Goal: Contribute content: Contribute content

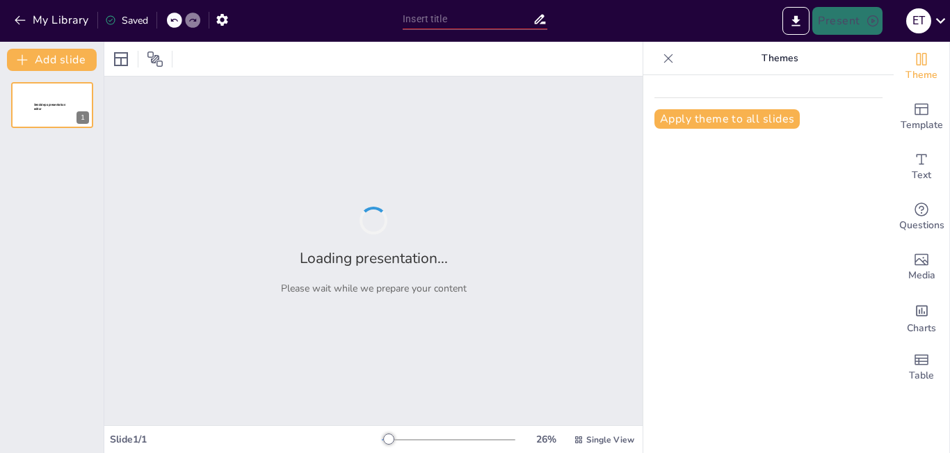
type input "Imported Users_Expressions_In_Buildings_Inaugural_Lecture_All_36_Slides.pptx"
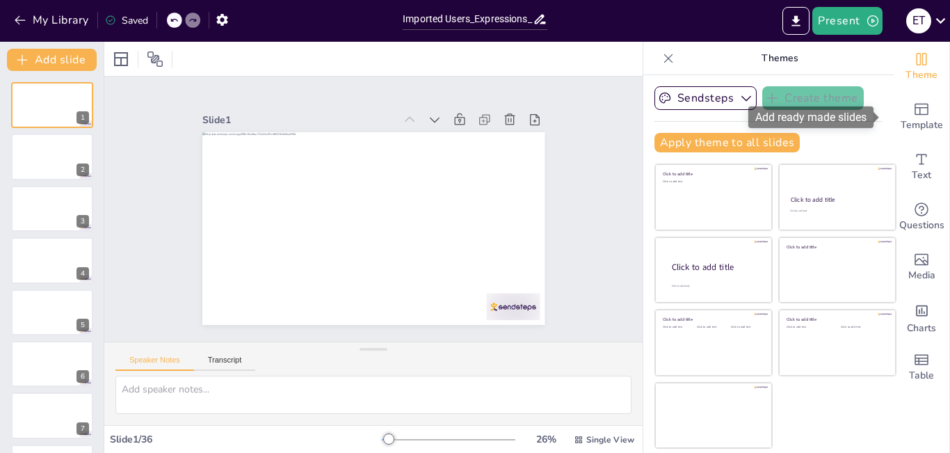
click at [922, 115] on div "Template" at bounding box center [922, 117] width 56 height 50
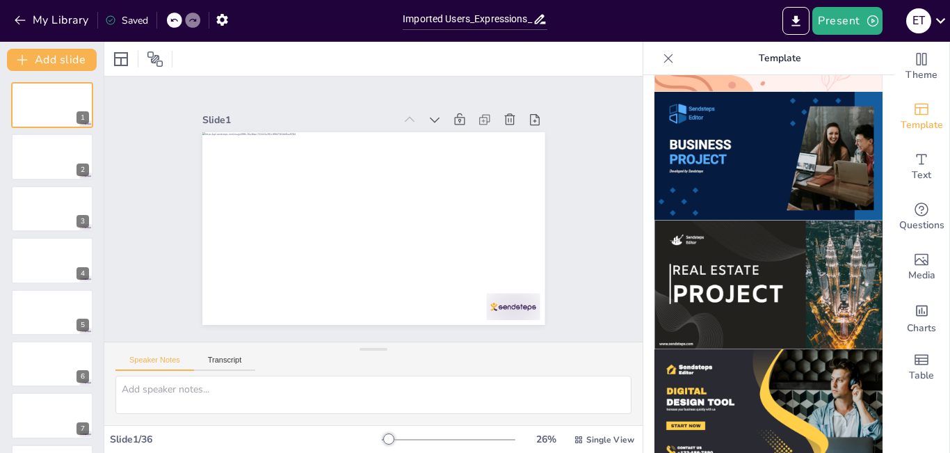
scroll to position [1152, 0]
click at [723, 260] on img at bounding box center [769, 284] width 228 height 129
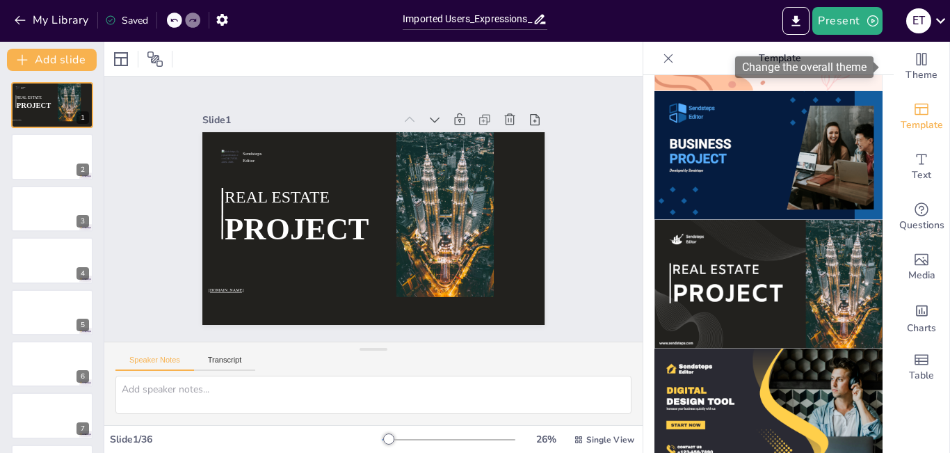
click at [921, 63] on div "Theme" at bounding box center [922, 67] width 56 height 50
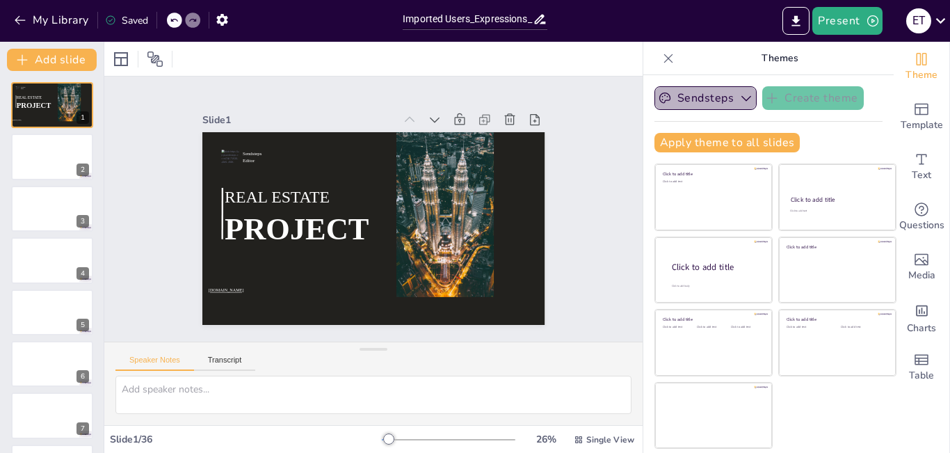
click at [716, 99] on button "Sendsteps" at bounding box center [706, 98] width 102 height 24
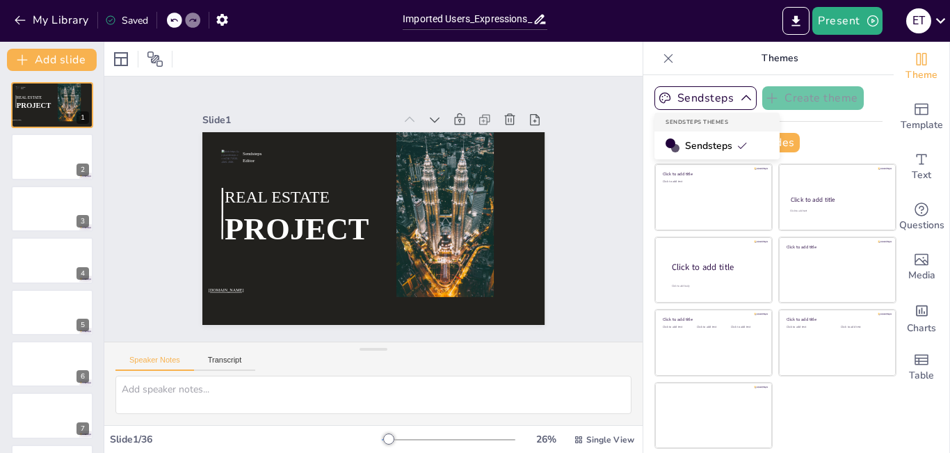
click at [702, 97] on button "Sendsteps" at bounding box center [706, 98] width 102 height 24
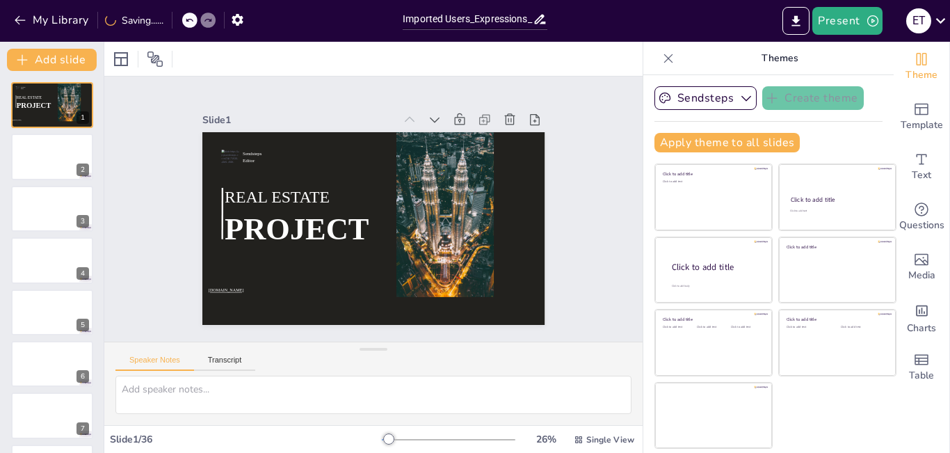
click at [19, 162] on div at bounding box center [52, 157] width 82 height 46
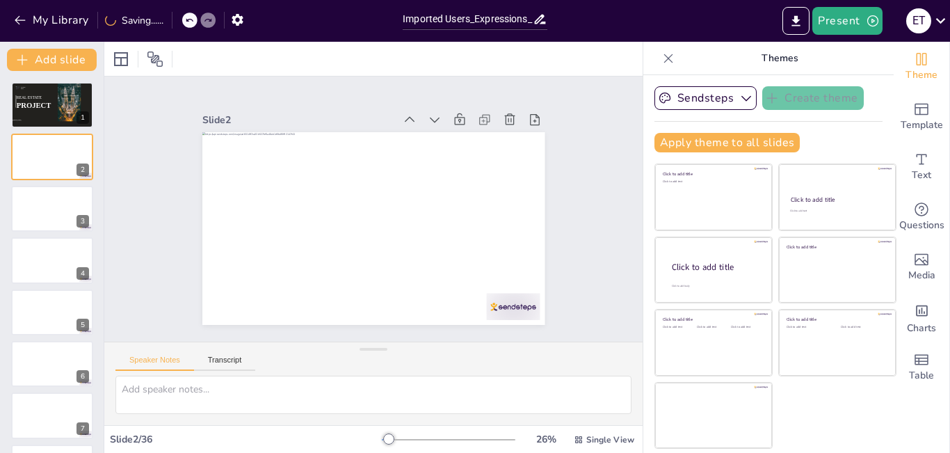
click at [30, 188] on div at bounding box center [52, 209] width 82 height 46
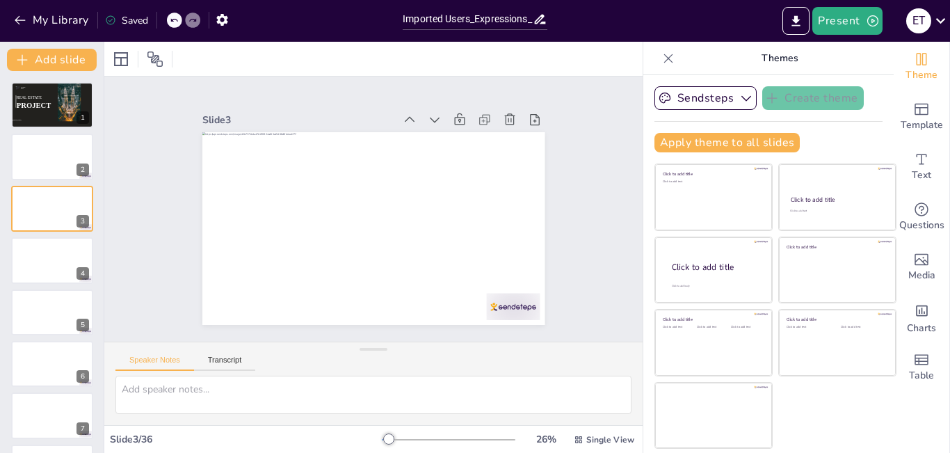
click at [19, 158] on div at bounding box center [52, 157] width 82 height 46
click at [121, 57] on icon at bounding box center [121, 59] width 14 height 14
click at [605, 198] on div "Slide 1 Sendsteps Editor REAL ESTATE PROJECT www.sendsteps.com Slide 2 Slide 3 …" at bounding box center [373, 209] width 538 height 265
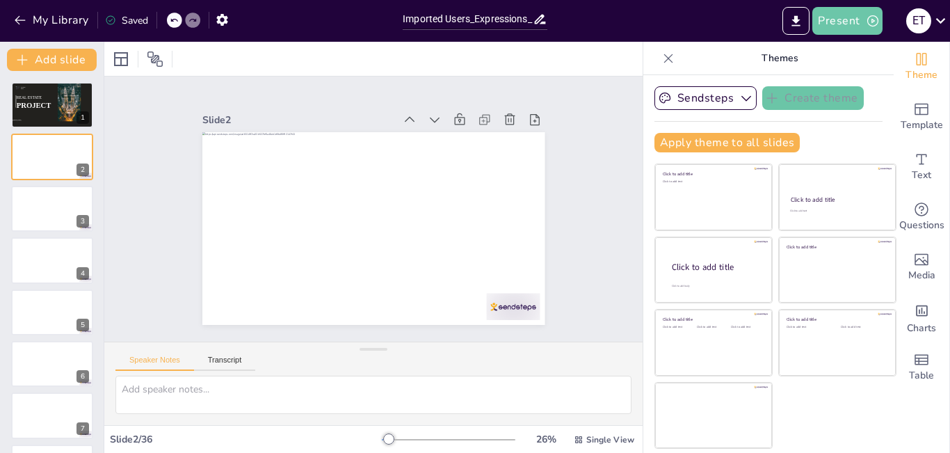
click at [870, 17] on icon "button" at bounding box center [873, 21] width 14 height 14
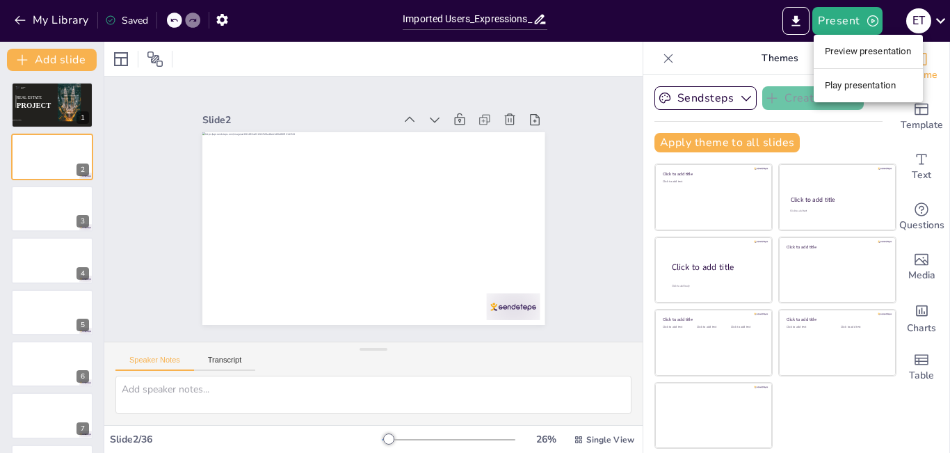
click at [807, 24] on div at bounding box center [475, 226] width 950 height 453
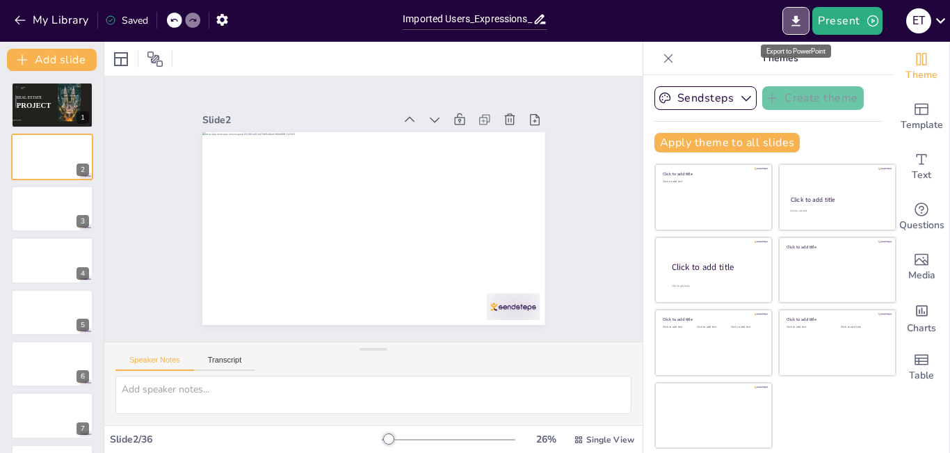
click at [799, 22] on icon "Export to PowerPoint" at bounding box center [796, 20] width 8 height 10
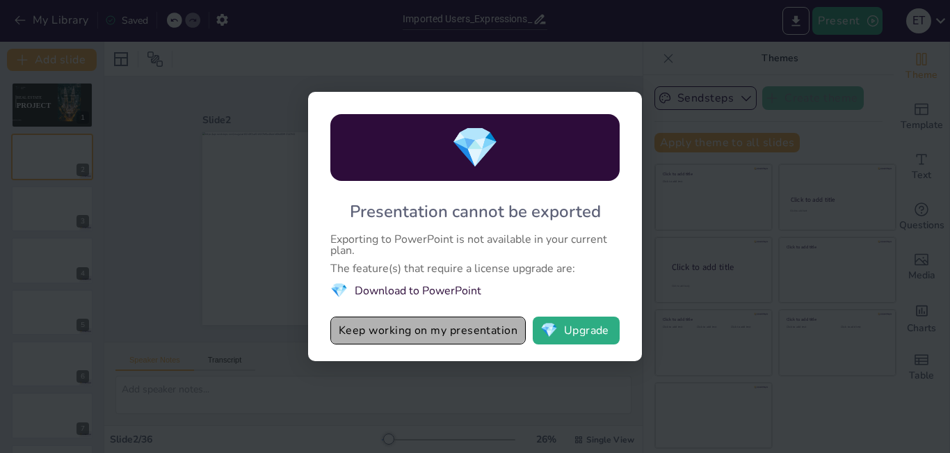
click at [419, 332] on button "Keep working on my presentation" at bounding box center [427, 330] width 195 height 28
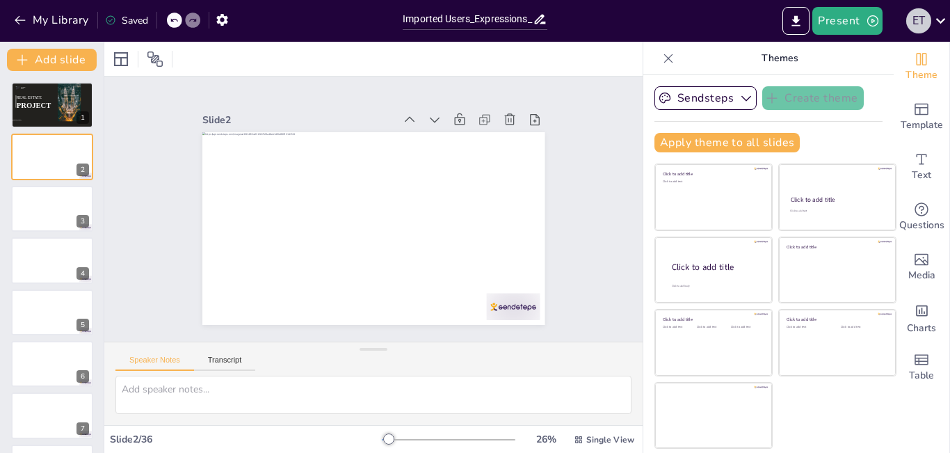
click at [931, 16] on button "E T" at bounding box center [918, 21] width 25 height 28
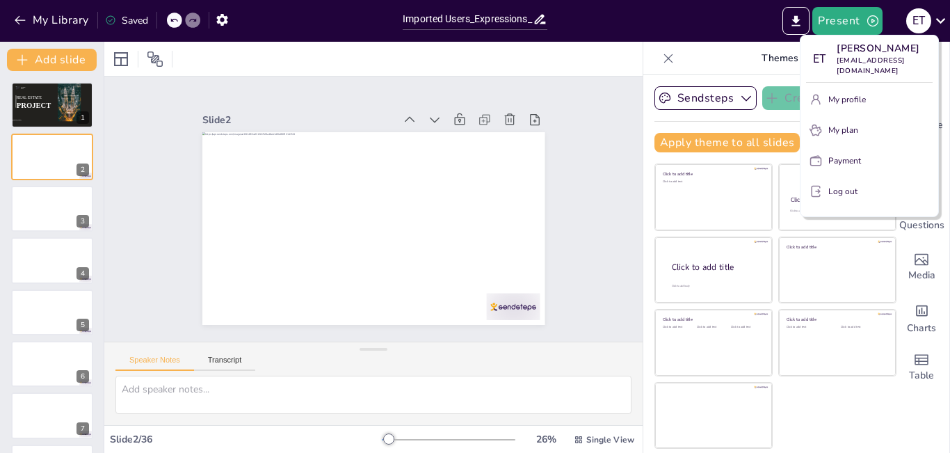
click at [508, 138] on div at bounding box center [475, 226] width 950 height 453
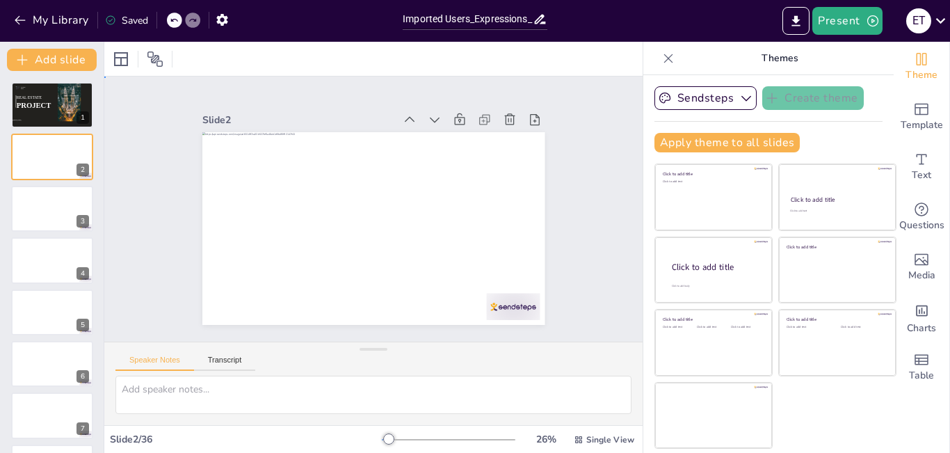
click at [587, 140] on div "Slide 1 Sendsteps Editor REAL ESTATE PROJECT www.sendsteps.com Slide 2 Slide 3 …" at bounding box center [373, 209] width 581 height 371
click at [223, 19] on icon "button" at bounding box center [222, 20] width 15 height 15
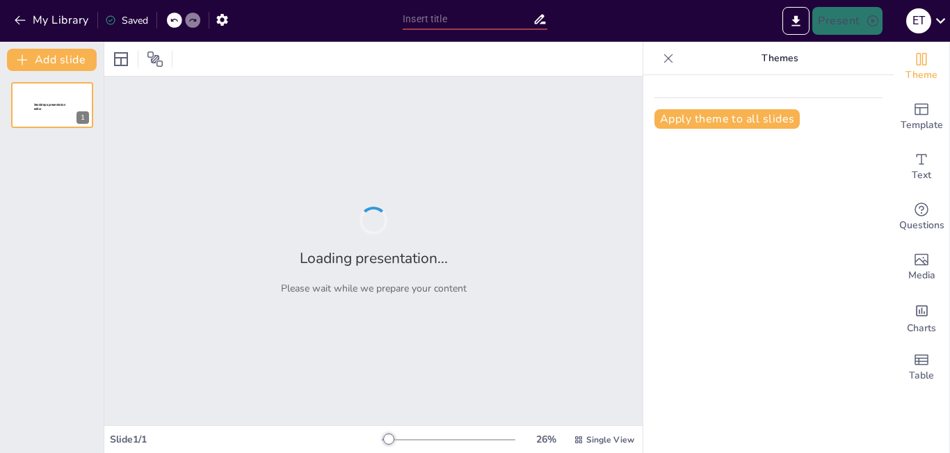
type input "New Sendsteps"
click at [622, 167] on div "Loading presentation... Please wait while we prepare your content" at bounding box center [373, 251] width 538 height 348
type input "Mass Customization: Meeting User Needs in Building Design"
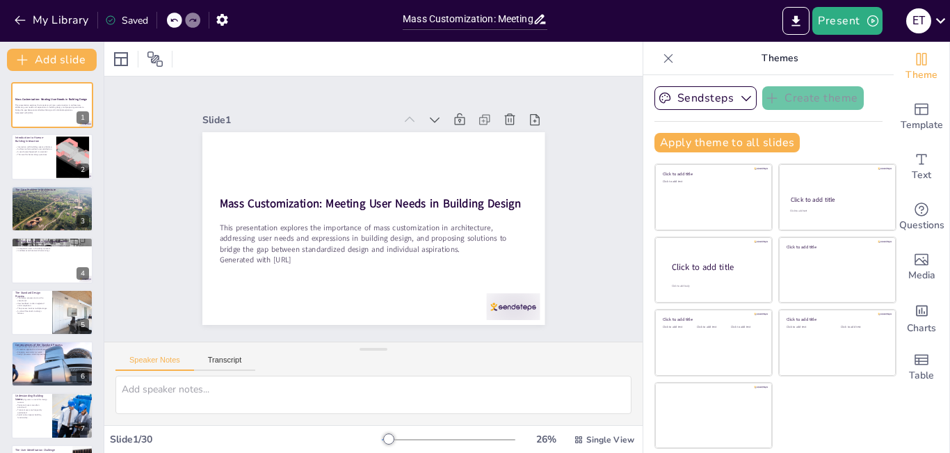
checkbox input "true"
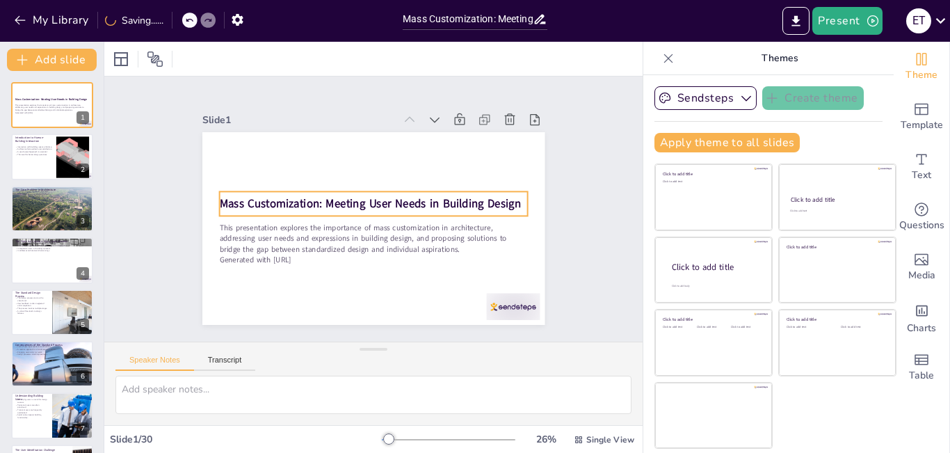
checkbox input "true"
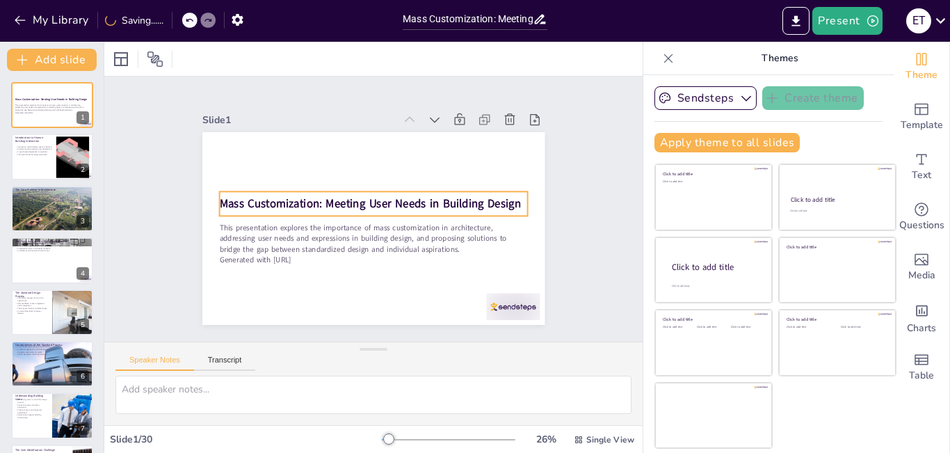
checkbox input "true"
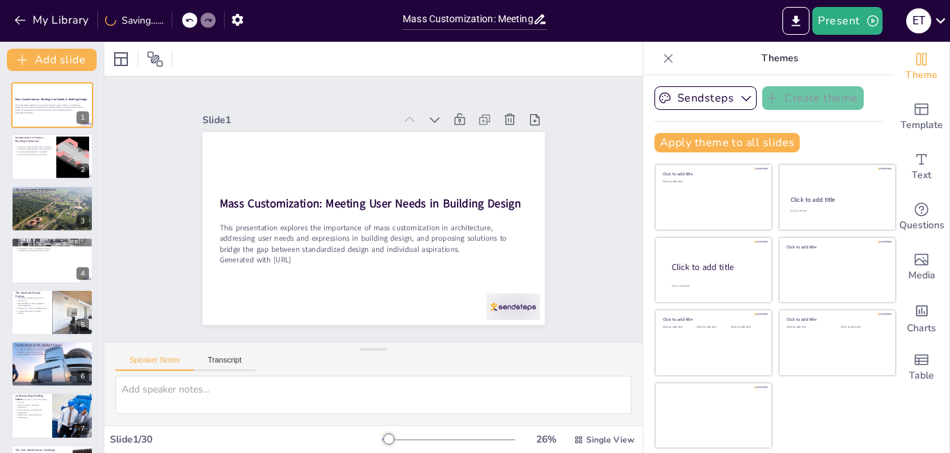
checkbox input "true"
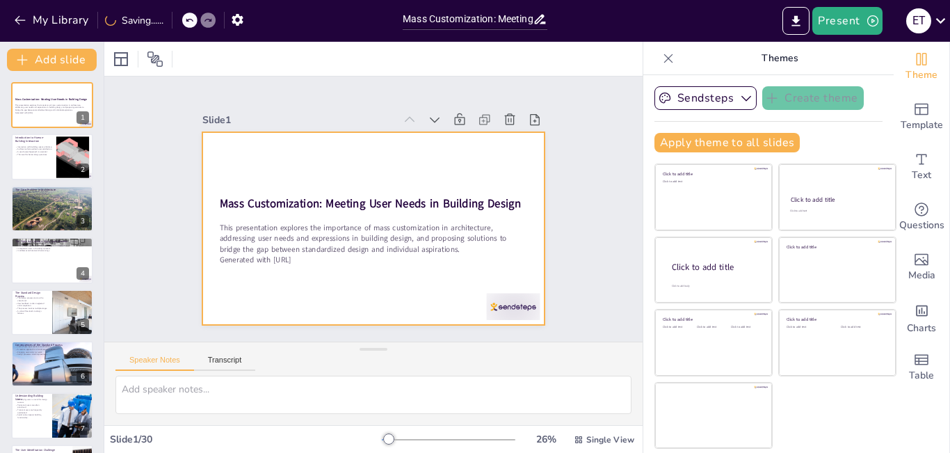
checkbox input "true"
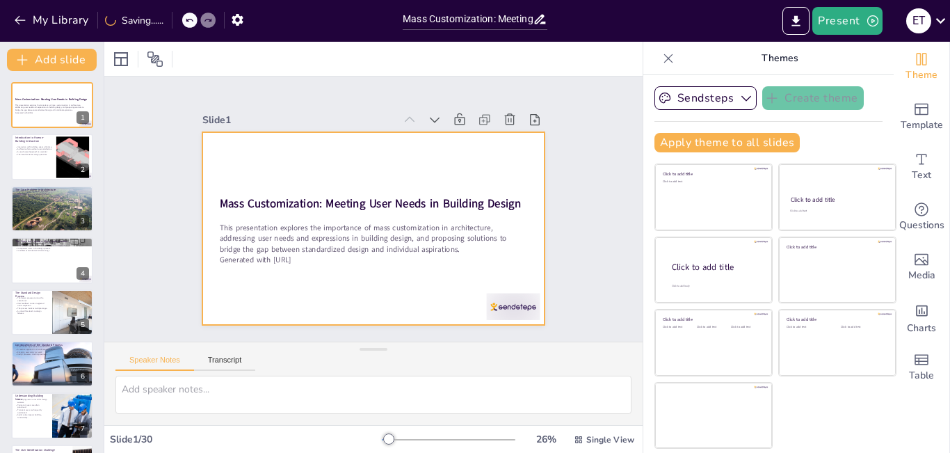
checkbox input "true"
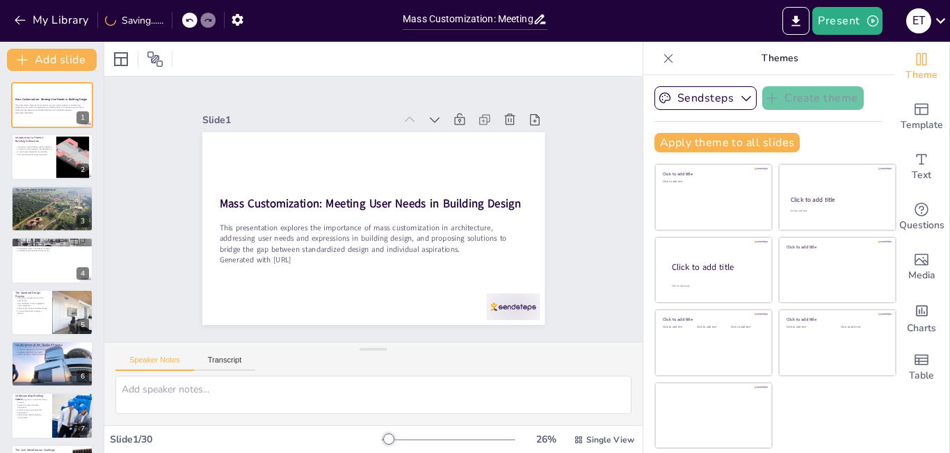
checkbox input "true"
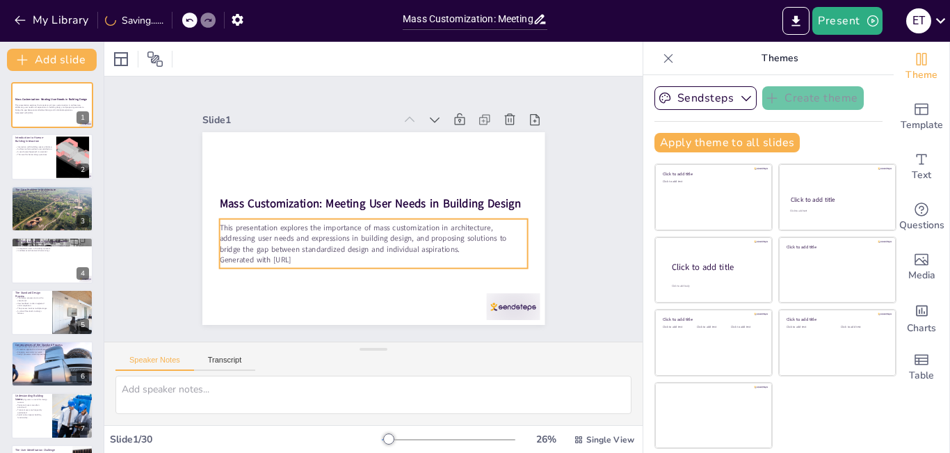
checkbox input "true"
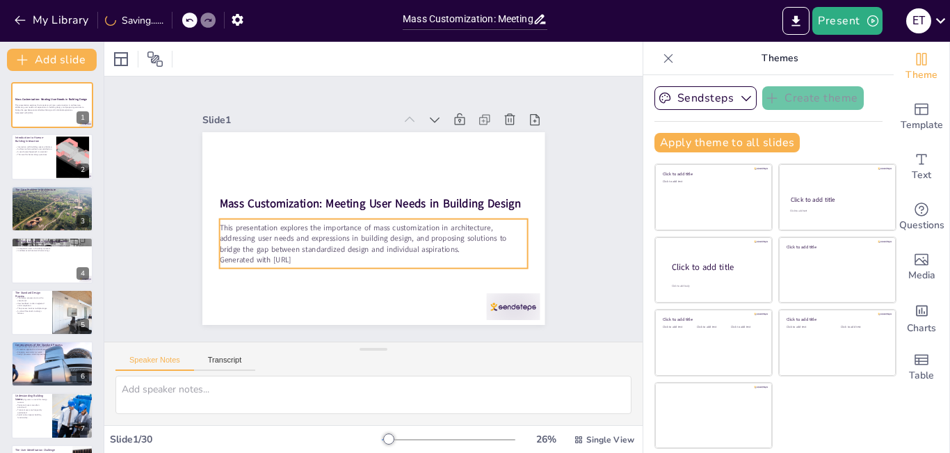
checkbox input "true"
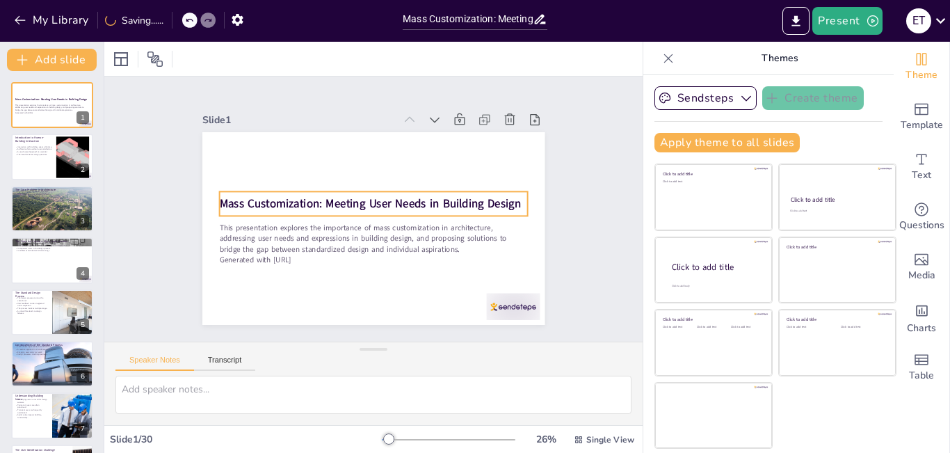
click at [45, 99] on strong "Mass Customization: Meeting User Needs in Building Design" at bounding box center [51, 98] width 72 height 3
checkbox input "true"
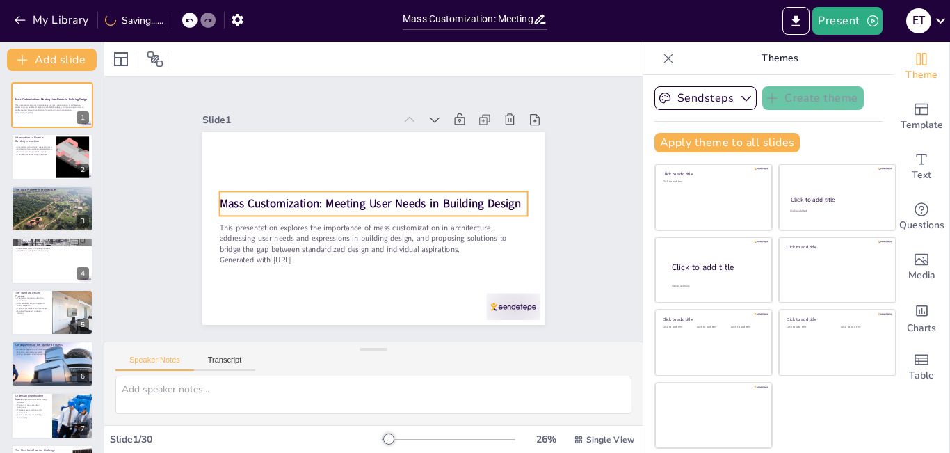
checkbox input "true"
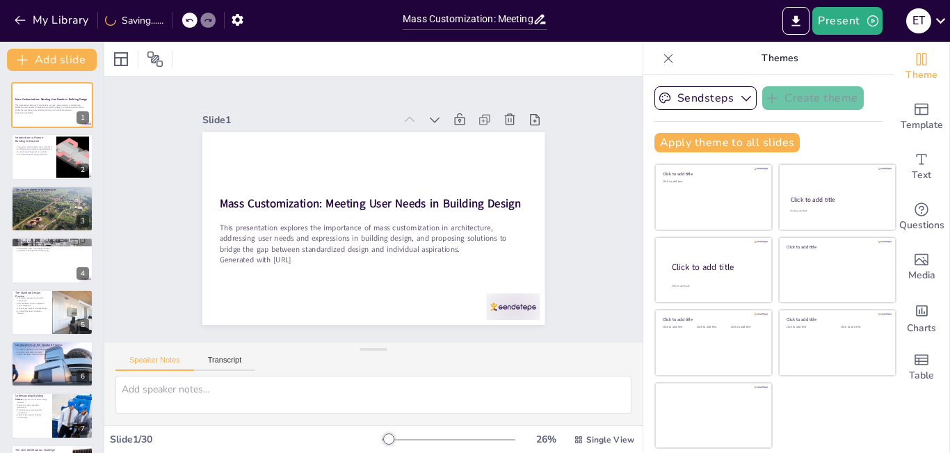
checkbox input "true"
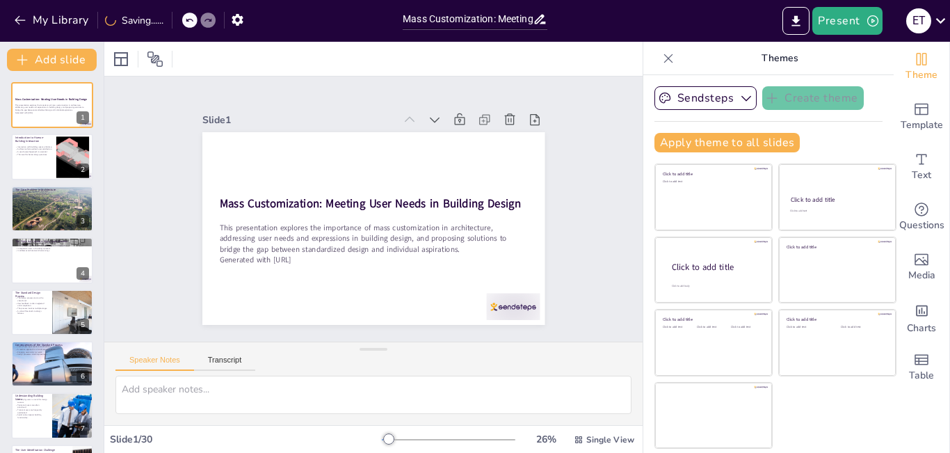
checkbox input "true"
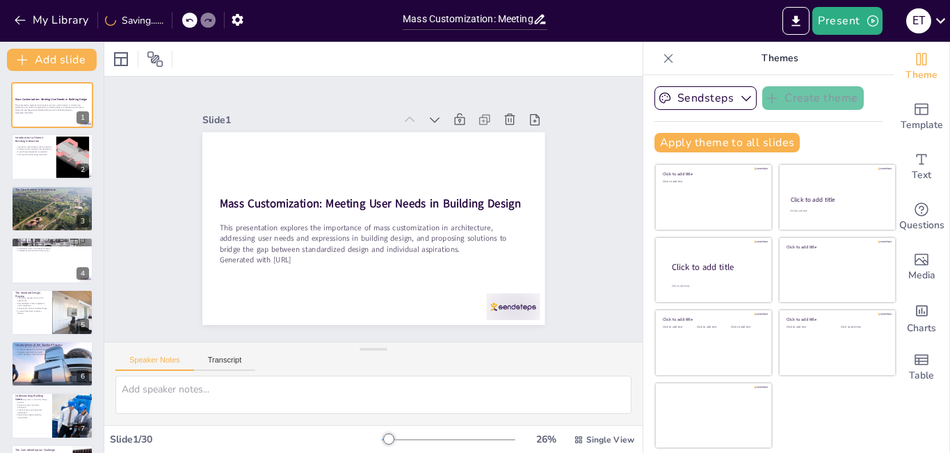
checkbox input "true"
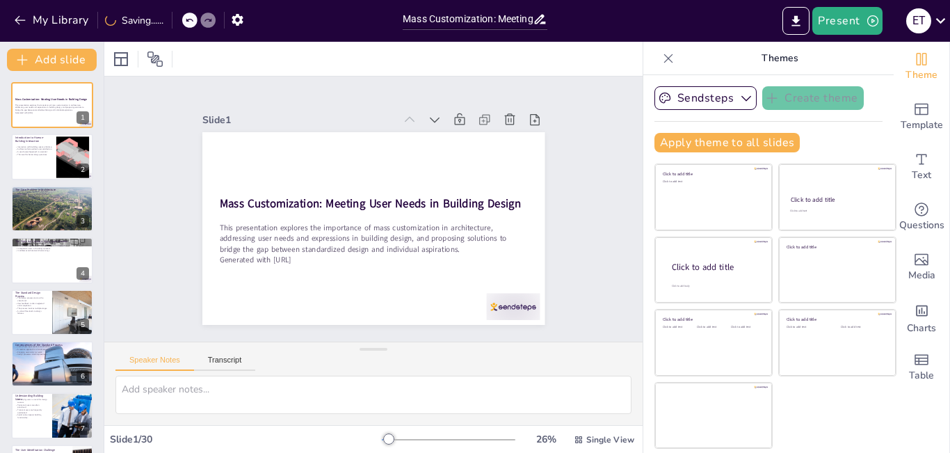
checkbox input "true"
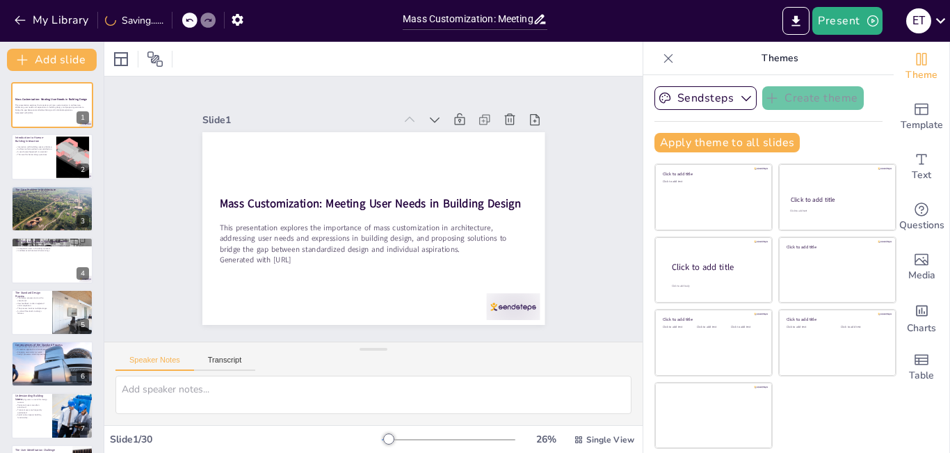
click at [35, 143] on div "Interaction with buildings spans a lifetime. Architects often overlook user sat…" at bounding box center [33, 150] width 37 height 15
type textarea "The human experience with buildings starts from the very moment of birth and co…"
checkbox input "true"
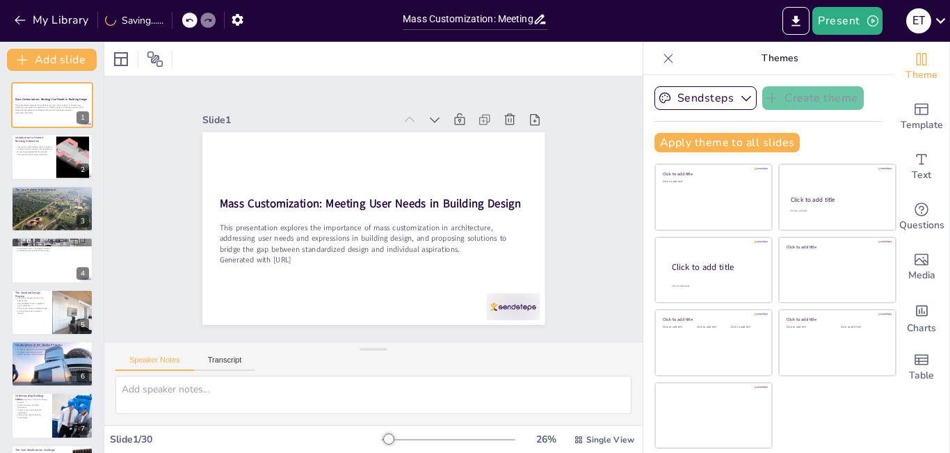
checkbox input "true"
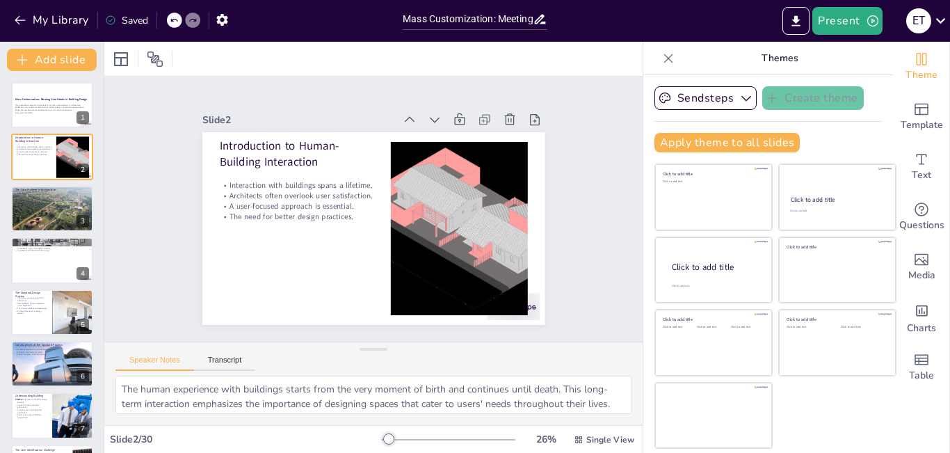
checkbox input "true"
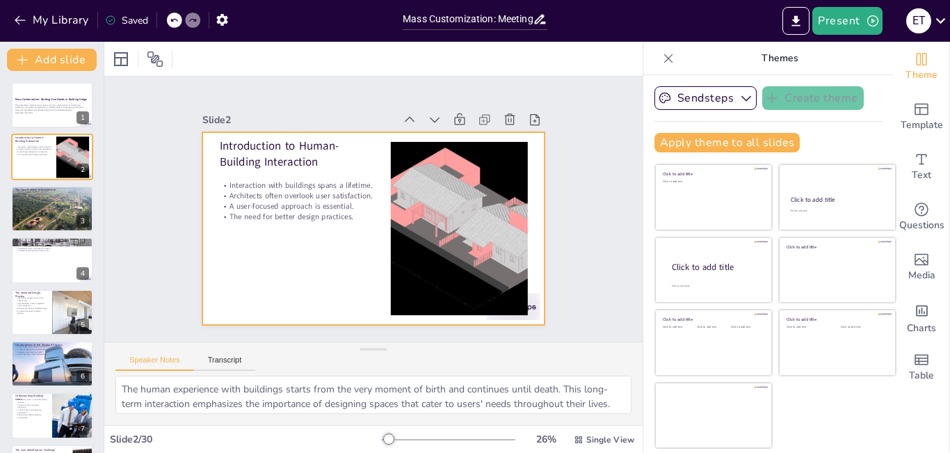
checkbox input "true"
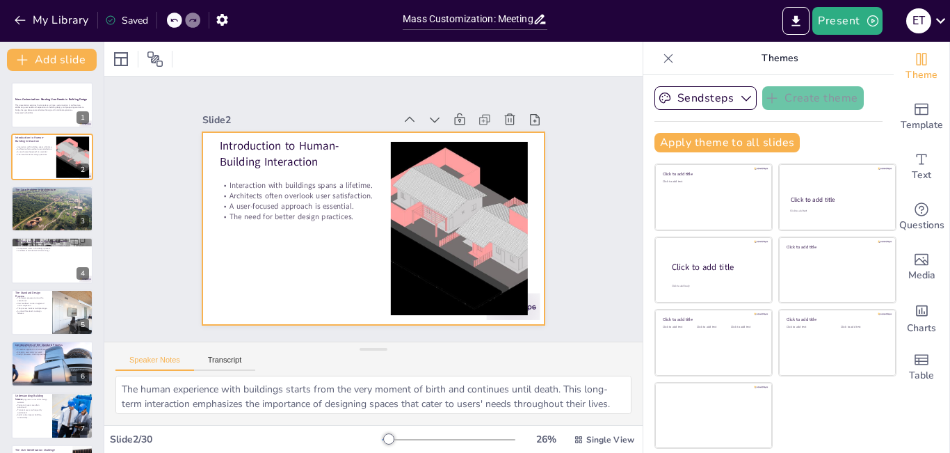
checkbox input "true"
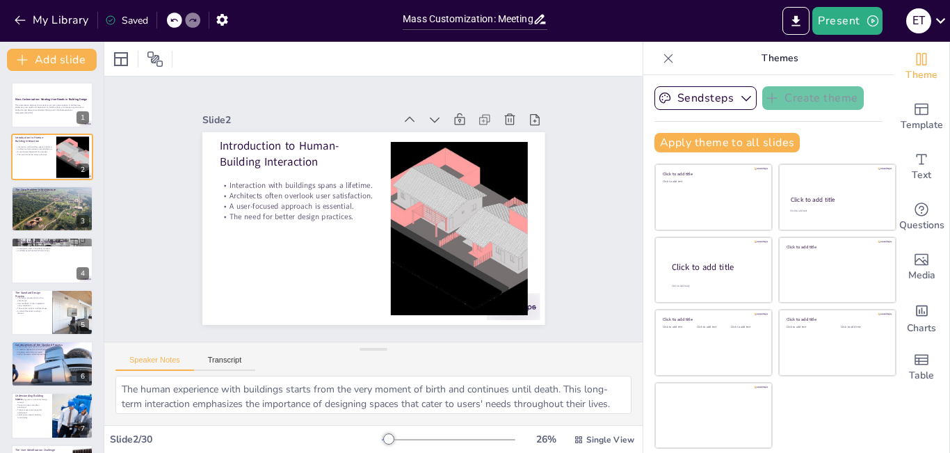
checkbox input "true"
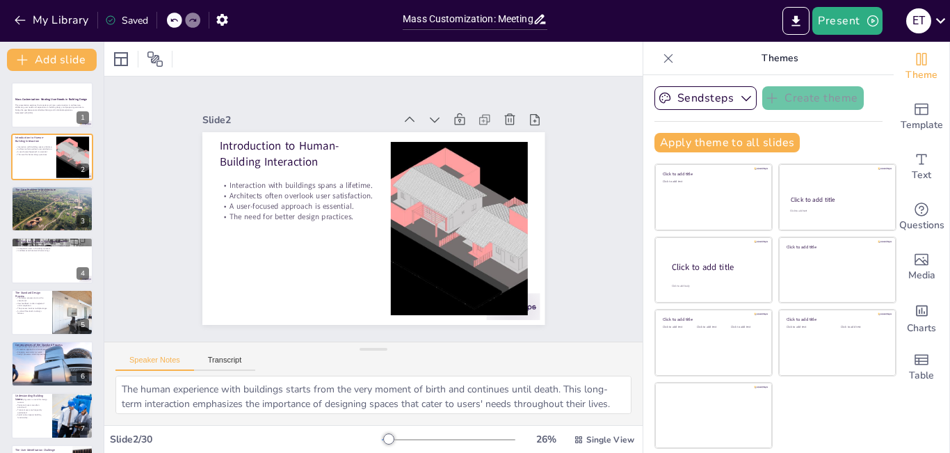
click at [40, 195] on p "A gap exists between design intent and user needs." at bounding box center [52, 196] width 74 height 3
type textarea "The traditional approach in architecture often prioritizes the client’s specifi…"
checkbox input "true"
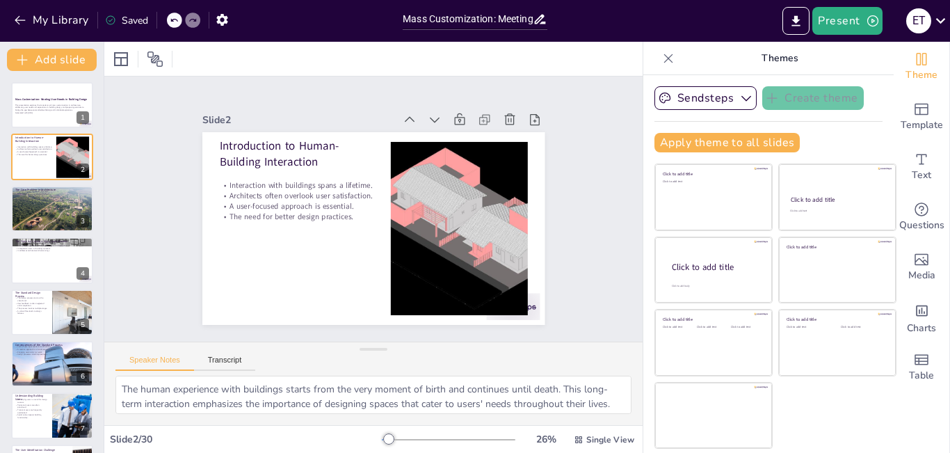
checkbox input "true"
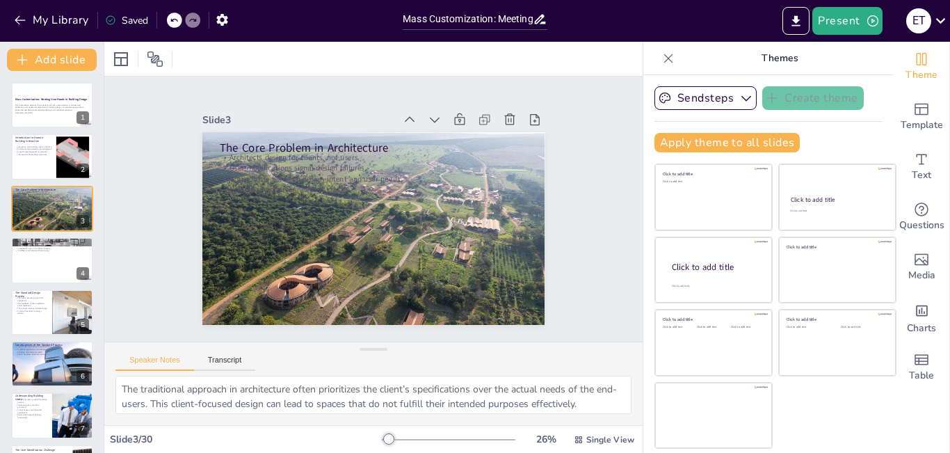
checkbox input "true"
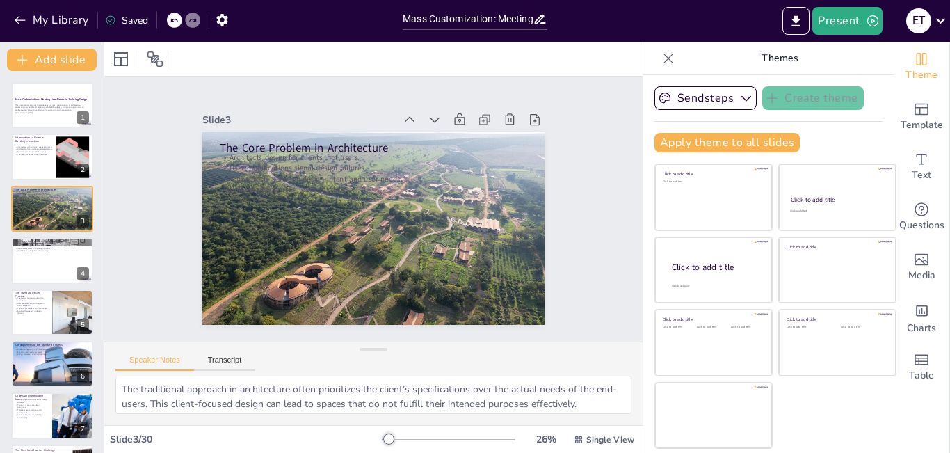
checkbox input "true"
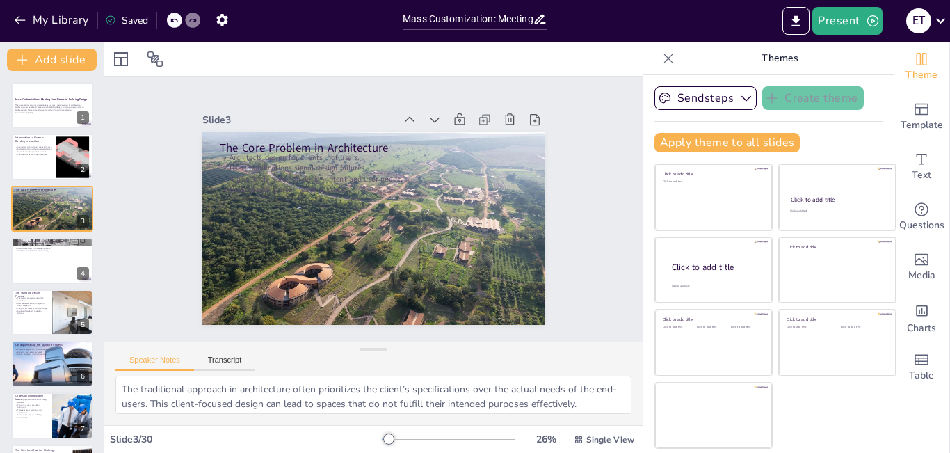
checkbox input "true"
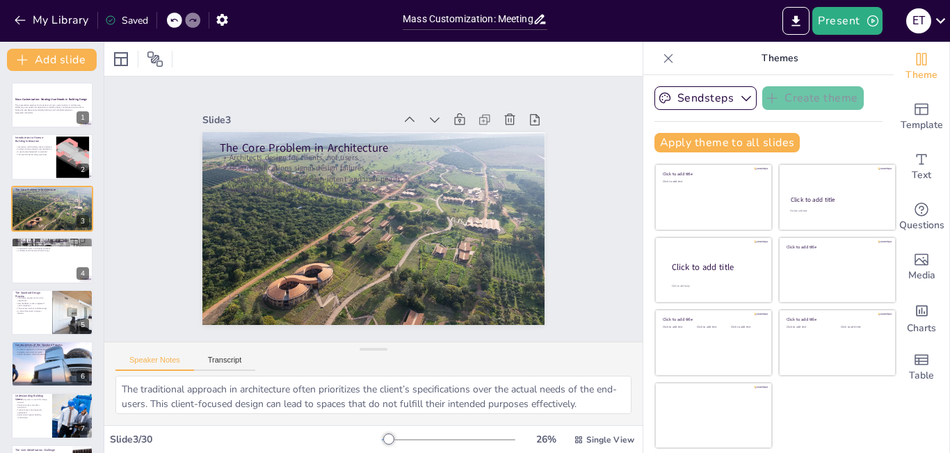
click at [38, 266] on div at bounding box center [52, 260] width 82 height 46
type textarea "The integration of digital technologies in mass customization enables architect…"
checkbox input "true"
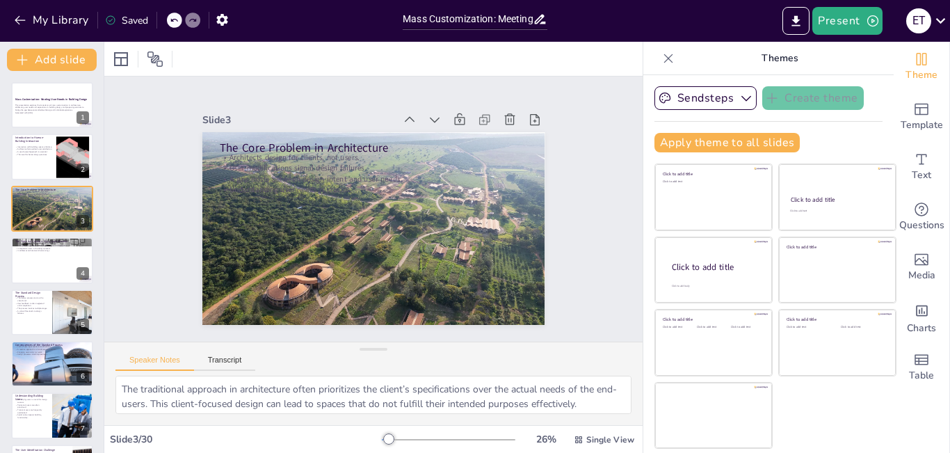
checkbox input "true"
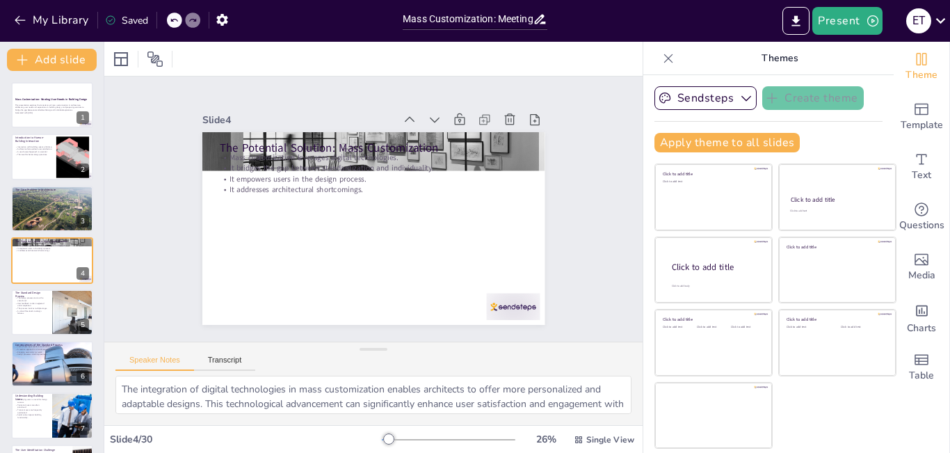
checkbox input "true"
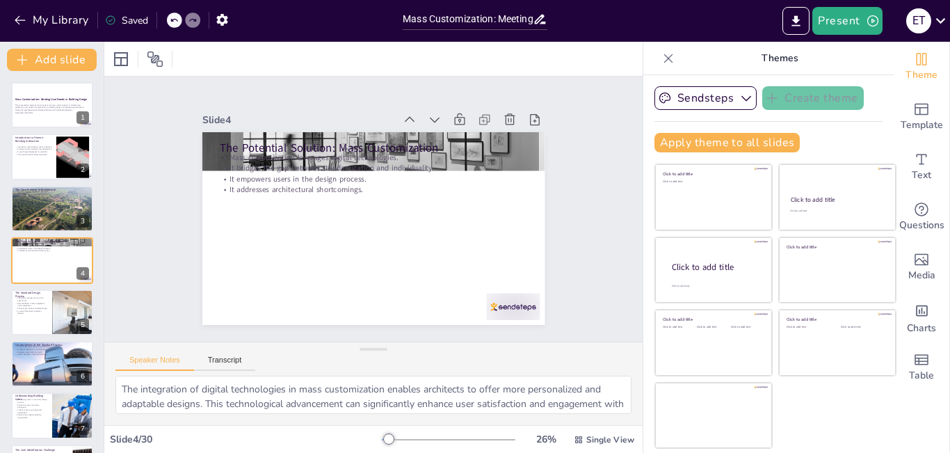
checkbox input "true"
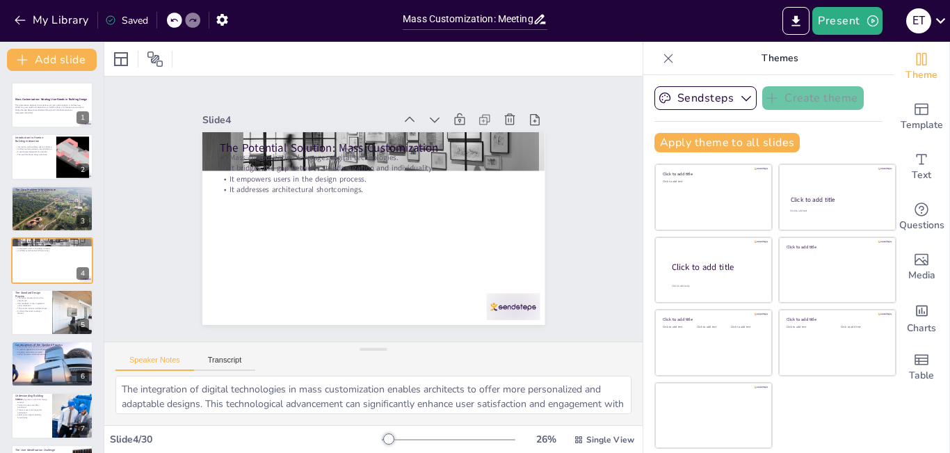
checkbox input "true"
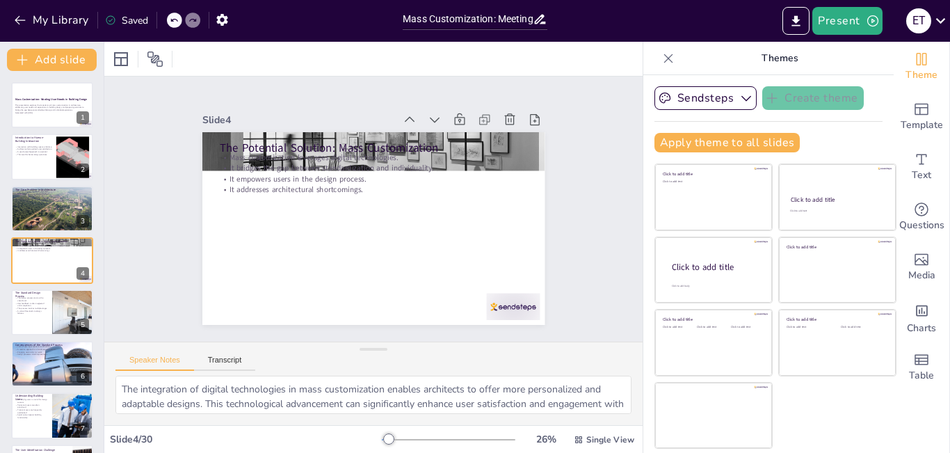
click at [36, 298] on p "The design process starts with a client brief." at bounding box center [31, 298] width 33 height 5
type textarea "The initial stage of the design process is heavily reliant on the client's spec…"
checkbox input "true"
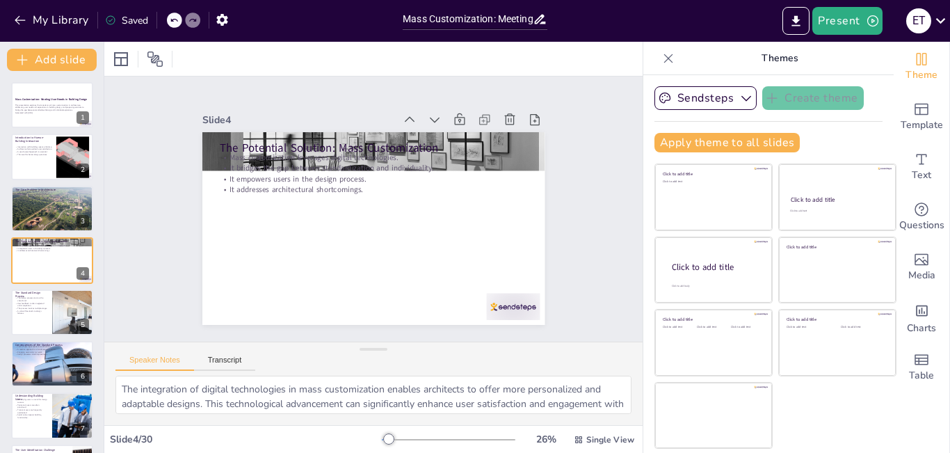
checkbox input "true"
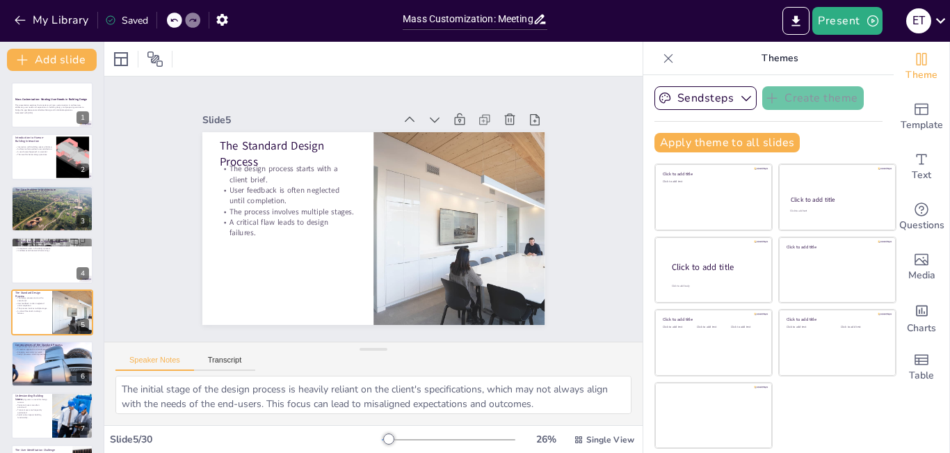
checkbox input "true"
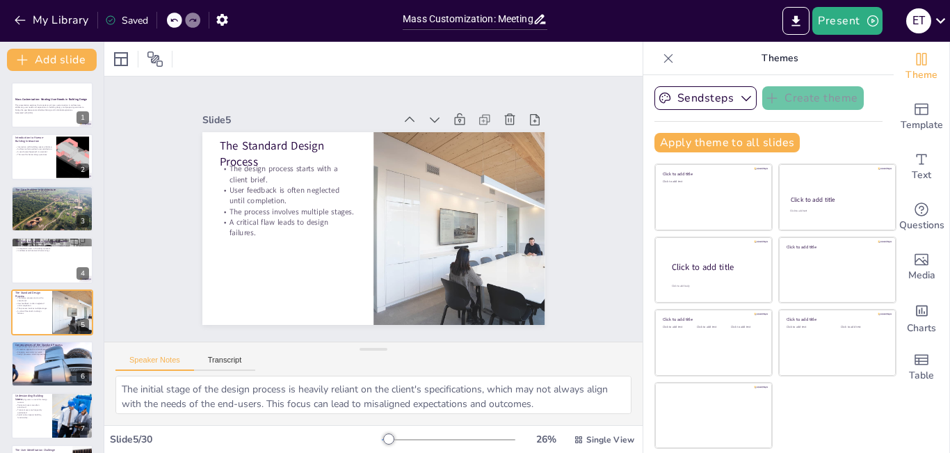
scroll to position [50, 0]
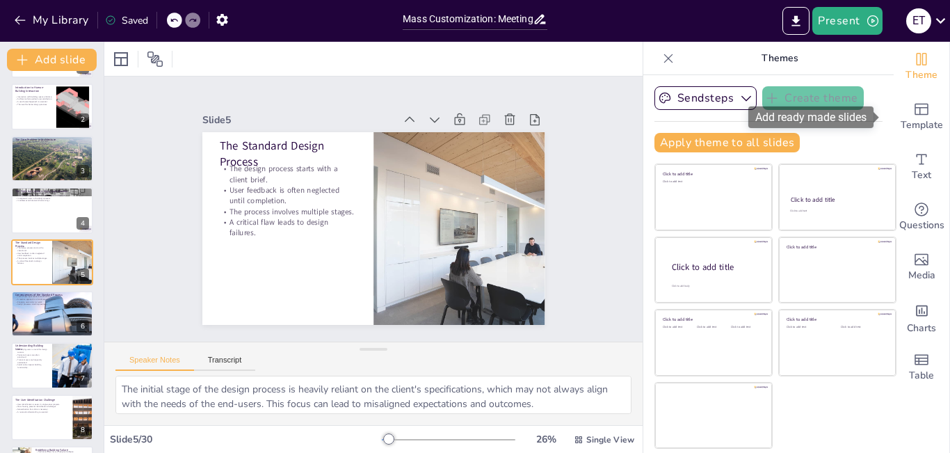
click at [915, 104] on icon "Add ready made slides" at bounding box center [922, 110] width 14 height 12
checkbox input "true"
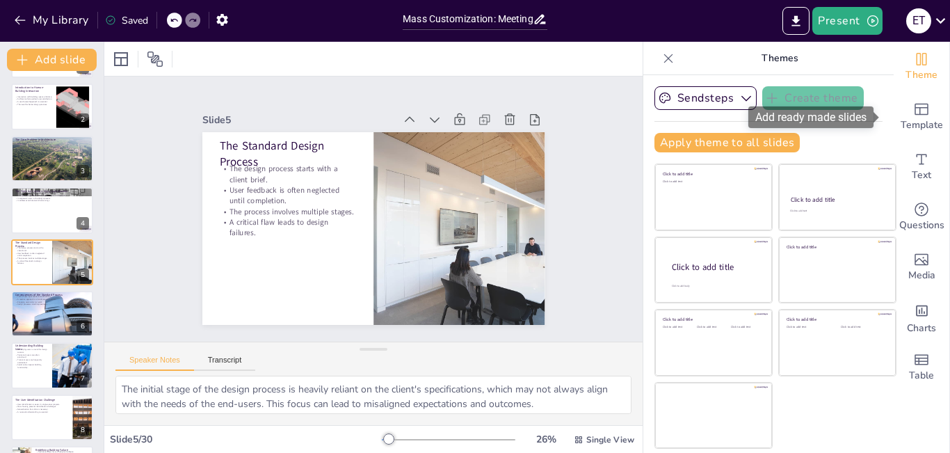
checkbox input "true"
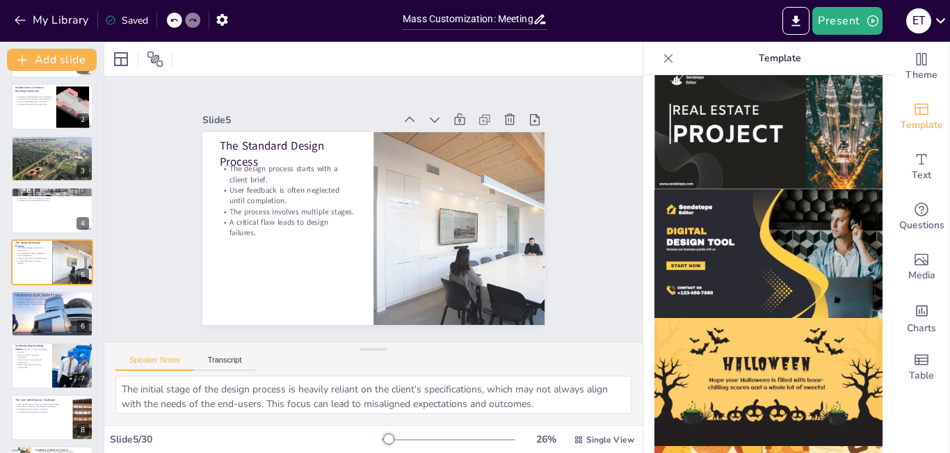
scroll to position [1310, 0]
click at [709, 129] on img at bounding box center [769, 125] width 228 height 129
checkbox input "true"
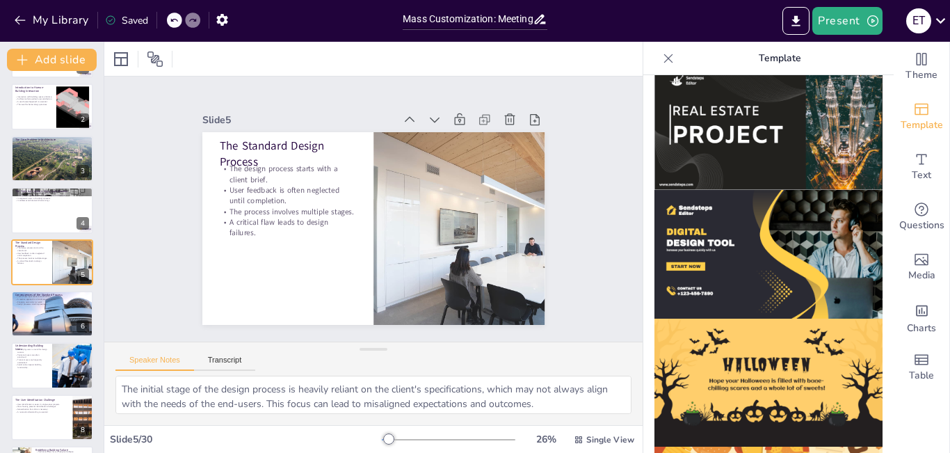
checkbox input "true"
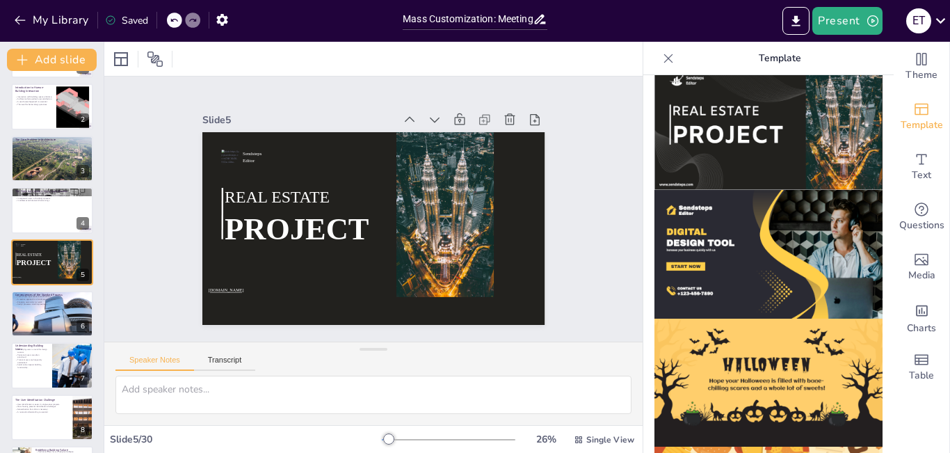
scroll to position [1389, 0]
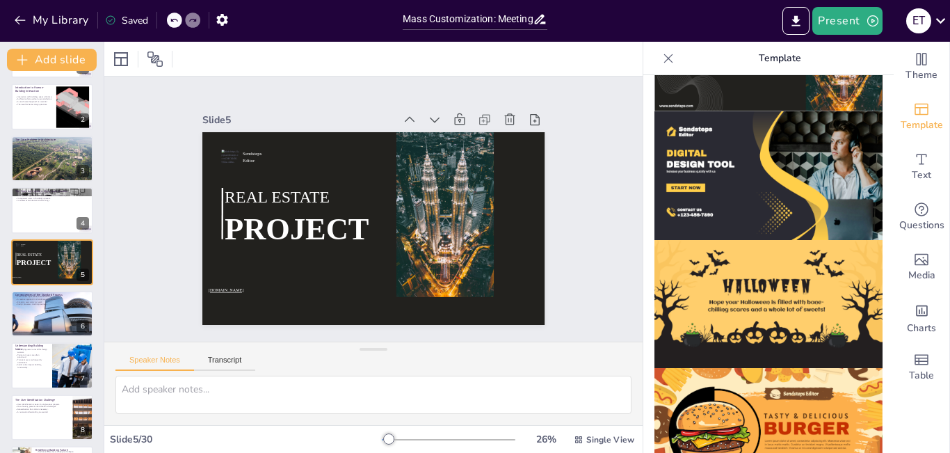
click at [175, 26] on div at bounding box center [174, 20] width 15 height 15
checkbox input "true"
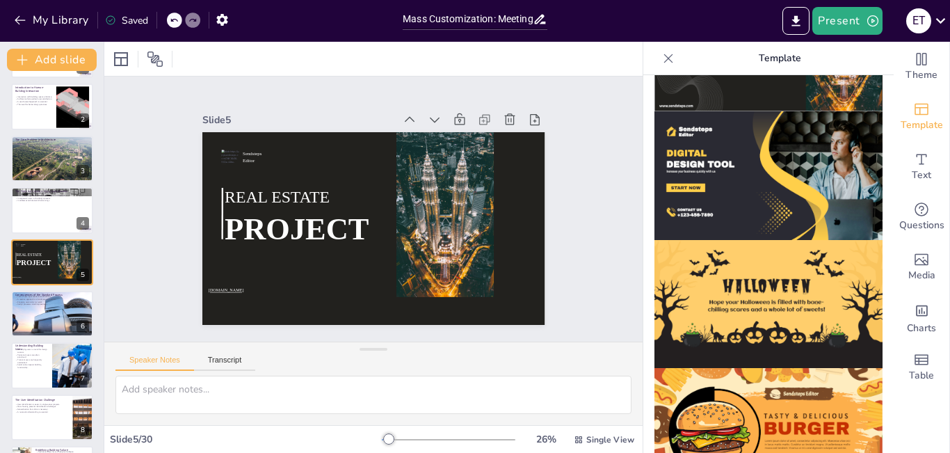
checkbox input "true"
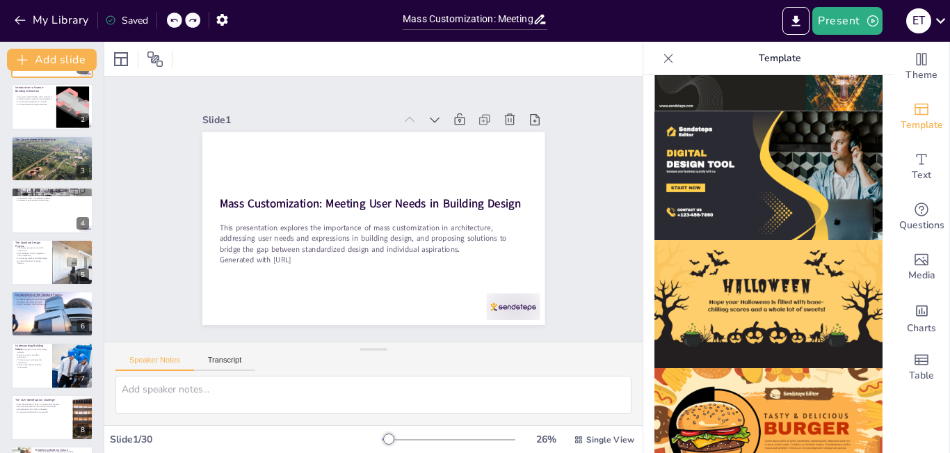
checkbox input "true"
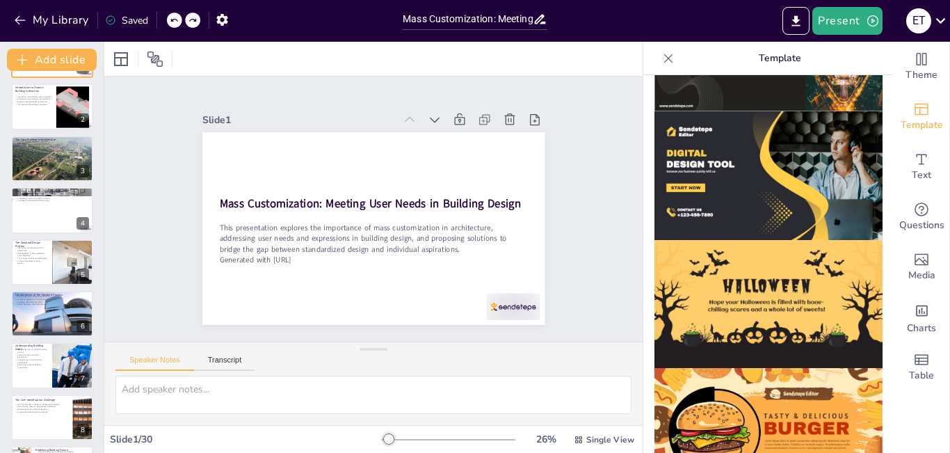
checkbox input "true"
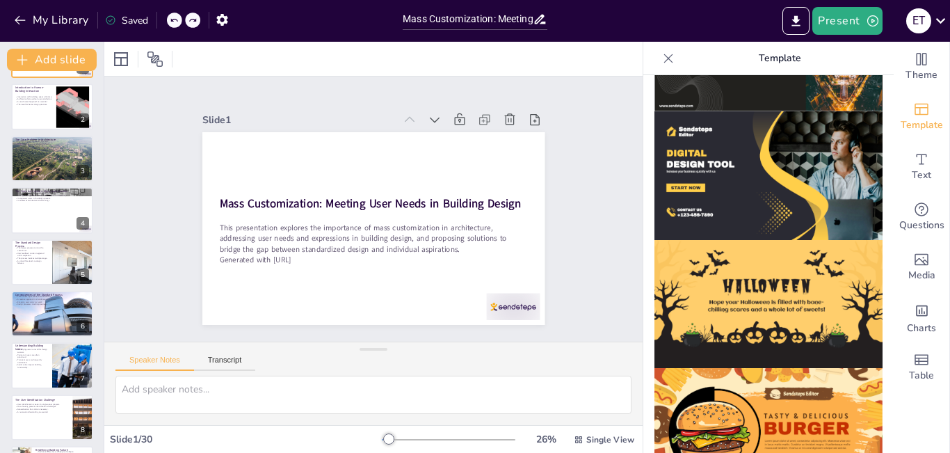
scroll to position [216, 0]
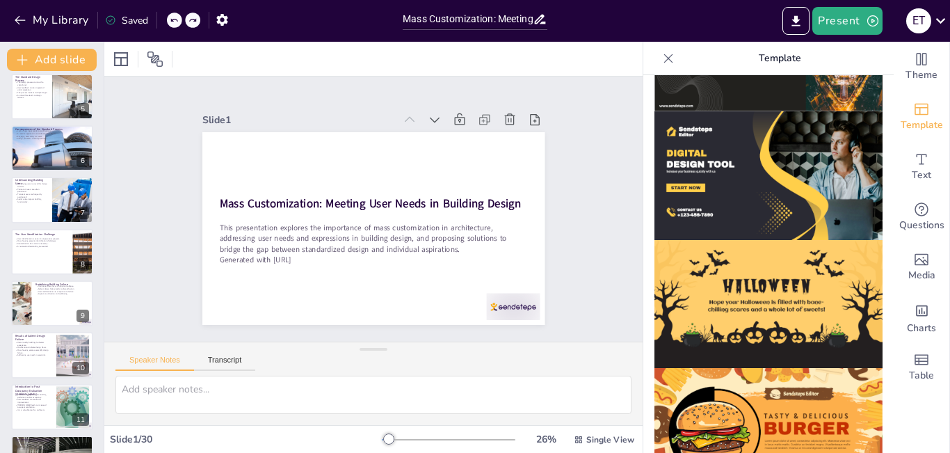
checkbox input "true"
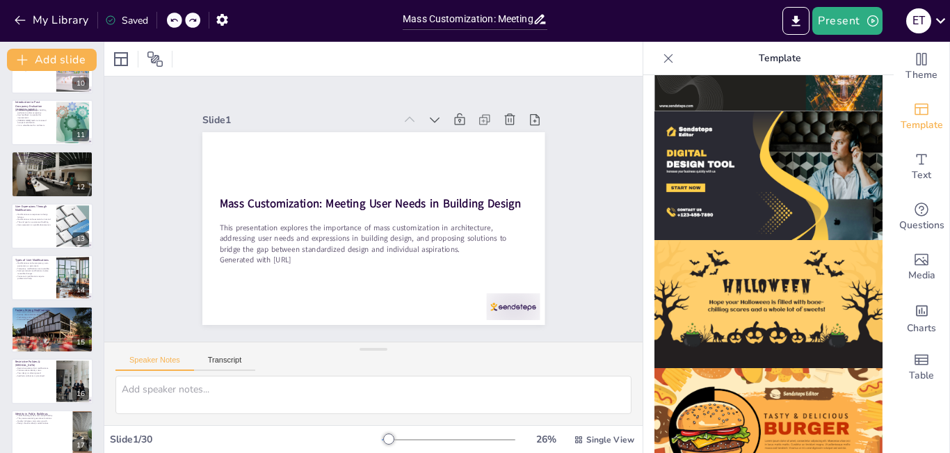
checkbox input "true"
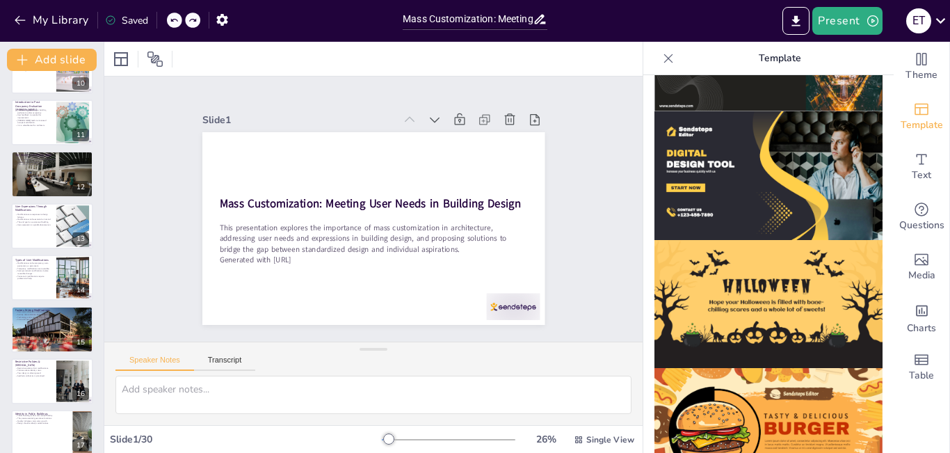
checkbox input "true"
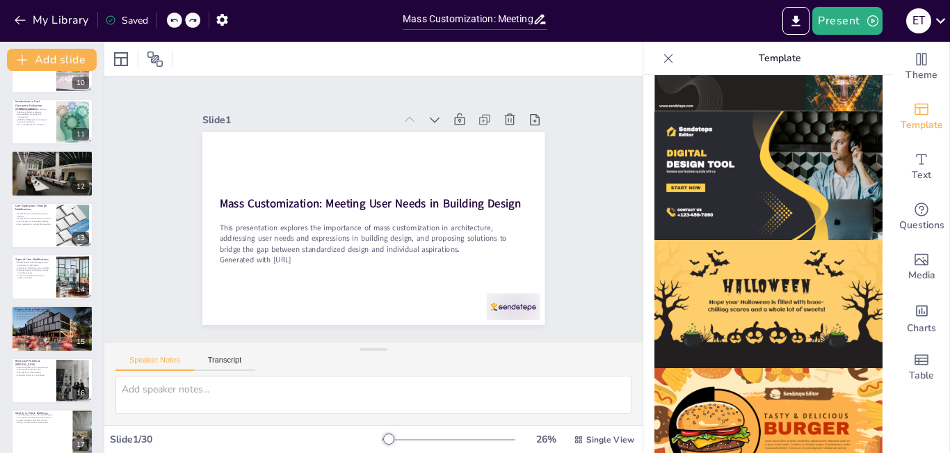
click at [40, 179] on div at bounding box center [52, 173] width 82 height 55
type textarea "The neglect of Post Occupancy Evaluation by architects indicates a gap in the d…"
checkbox input "true"
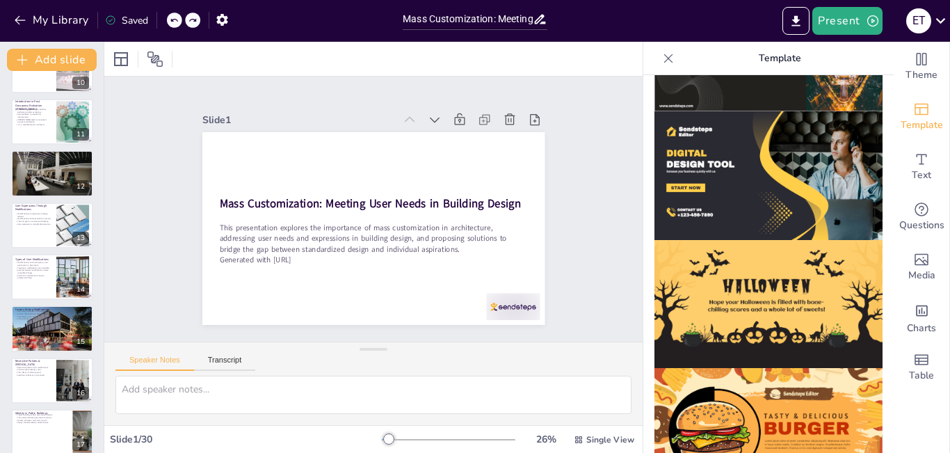
checkbox input "true"
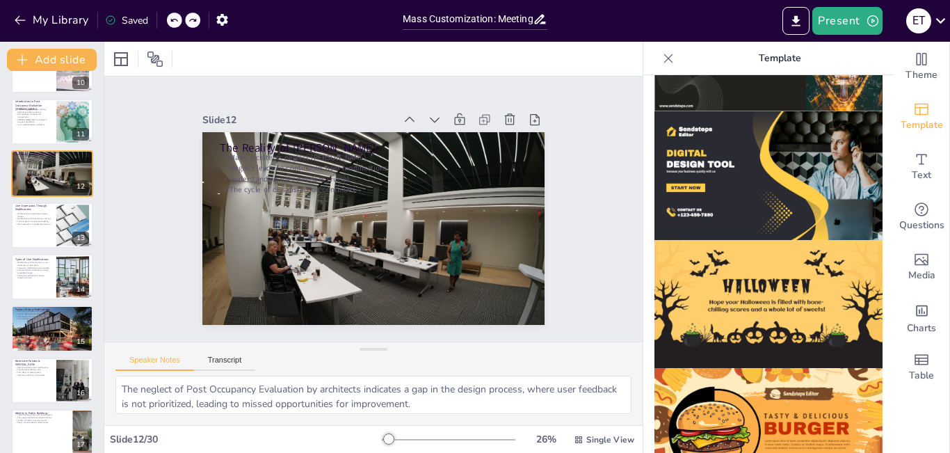
scroll to position [412, 0]
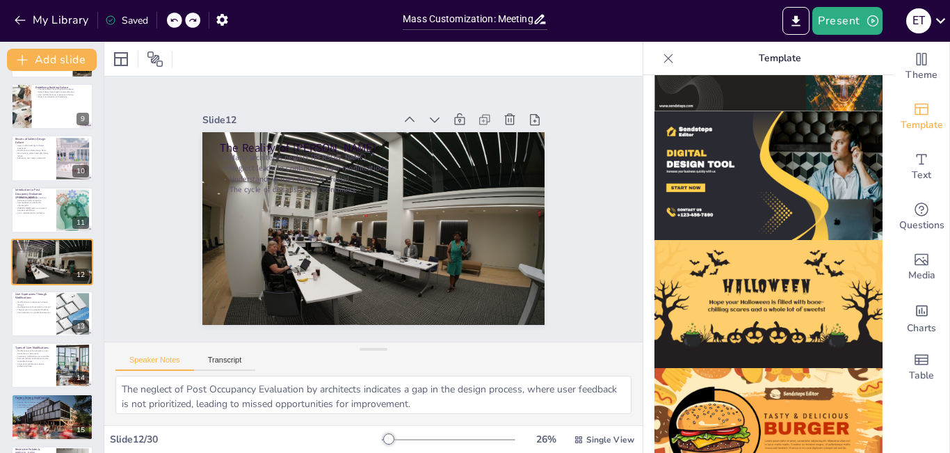
checkbox input "true"
click at [40, 216] on div at bounding box center [52, 210] width 82 height 46
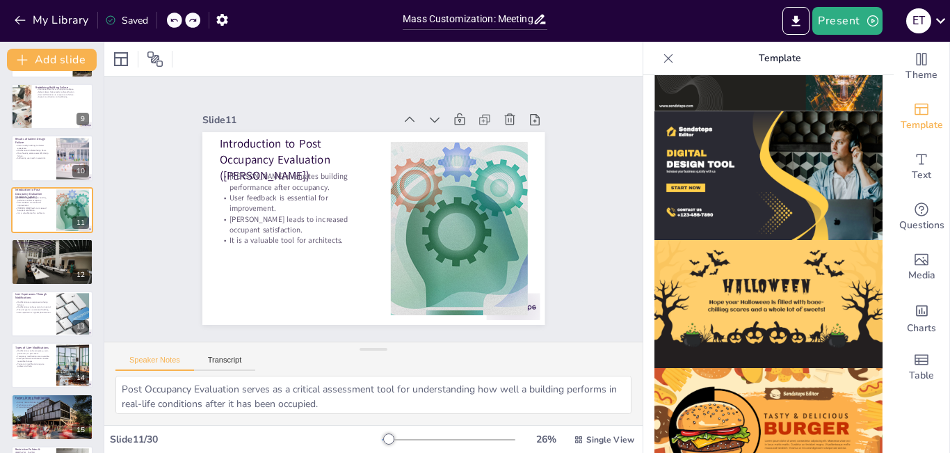
scroll to position [360, 0]
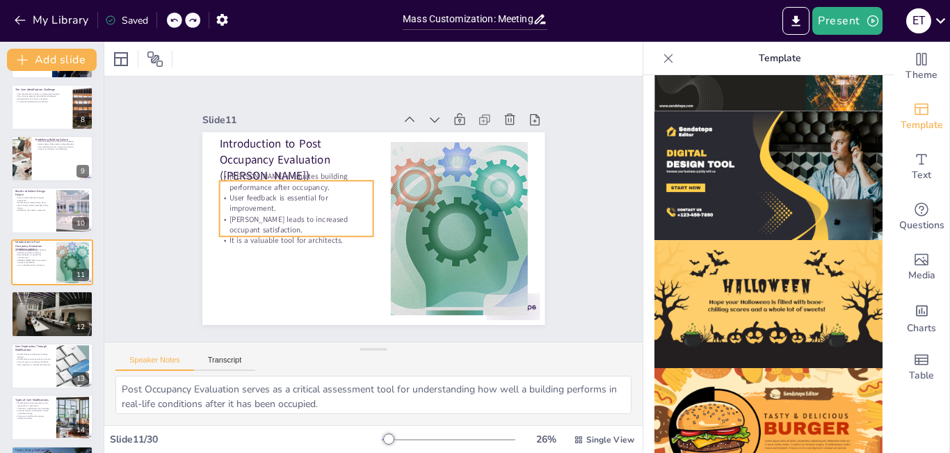
click at [38, 259] on p "POE leads to increased occupant satisfaction." at bounding box center [33, 261] width 37 height 5
click at [40, 305] on p "The cycle of dissatisfaction continues." at bounding box center [52, 304] width 74 height 3
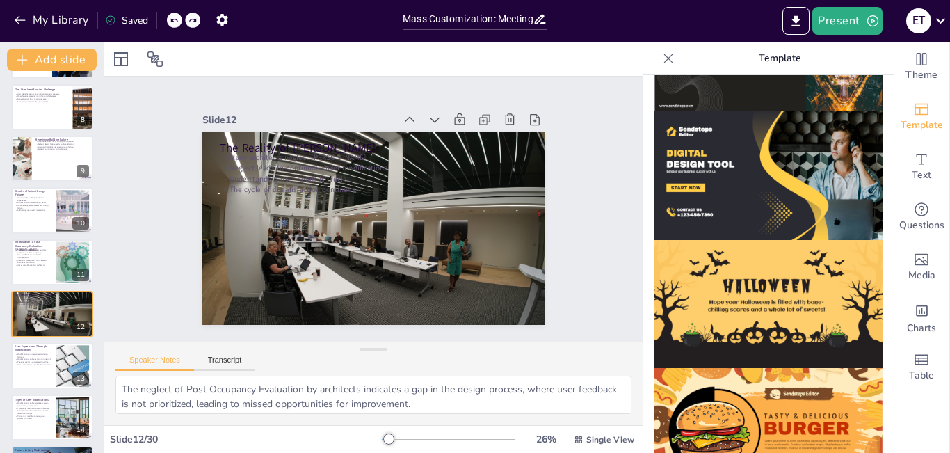
scroll to position [412, 0]
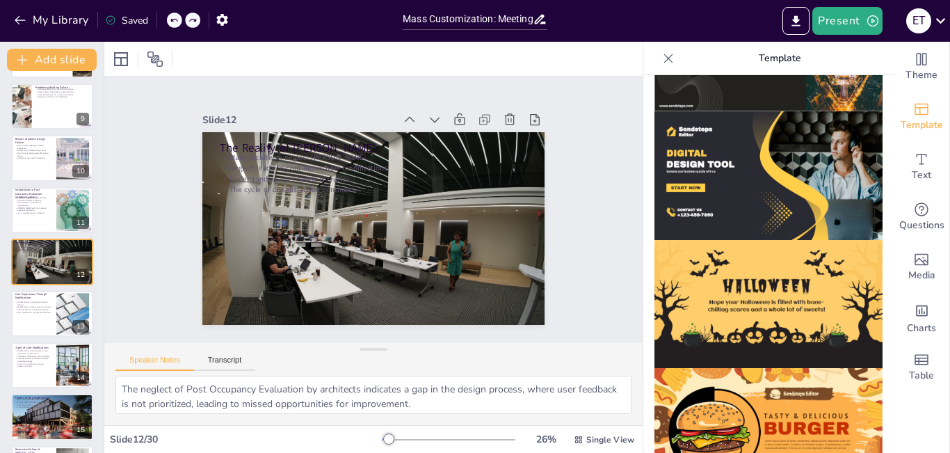
click at [35, 346] on p "Types of User Modifications" at bounding box center [33, 348] width 37 height 4
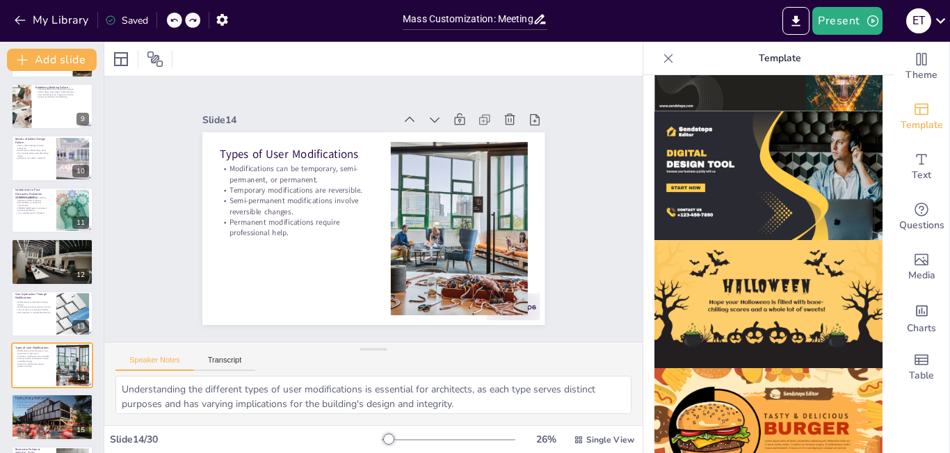
scroll to position [516, 0]
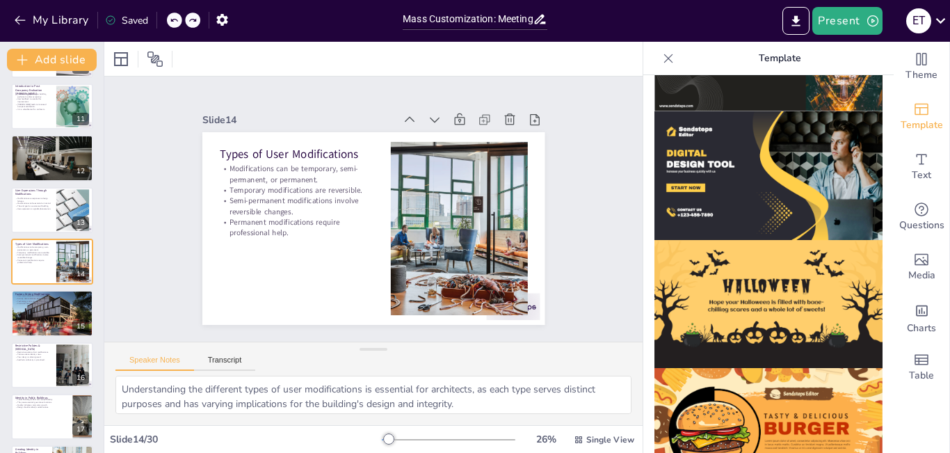
click at [35, 372] on div at bounding box center [52, 365] width 82 height 46
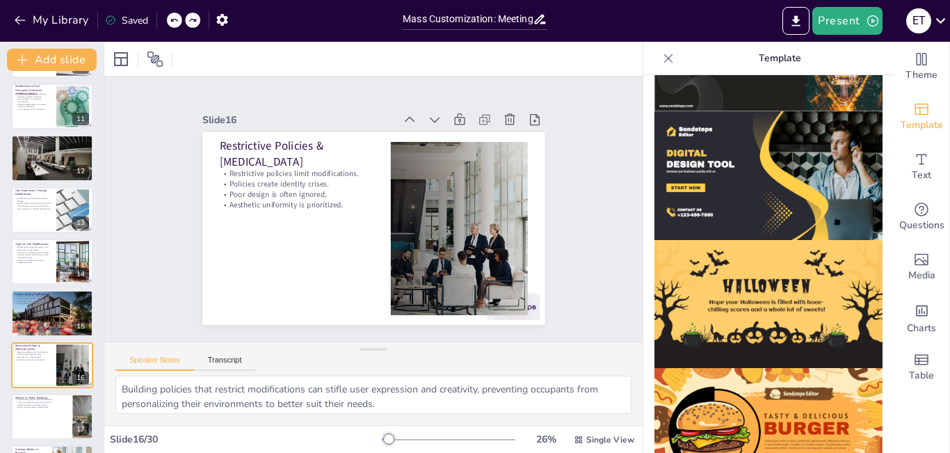
scroll to position [619, 0]
